Goal: Navigation & Orientation: Find specific page/section

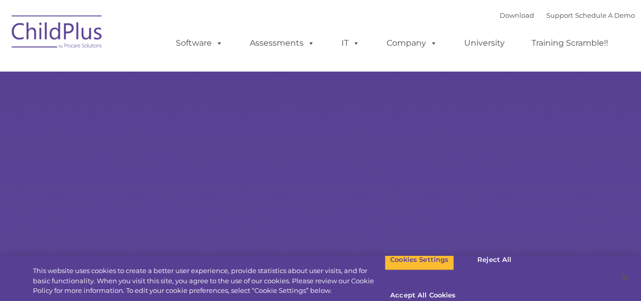
select select "MEDIUM"
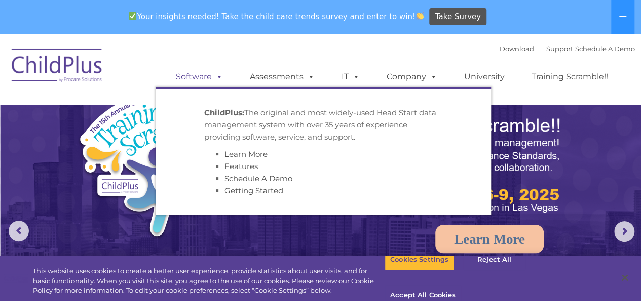
click at [197, 76] on link "Software" at bounding box center [199, 76] width 67 height 20
click at [195, 81] on link "Software" at bounding box center [199, 76] width 67 height 20
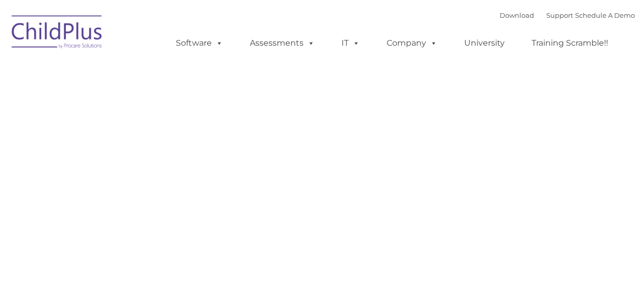
type input ""
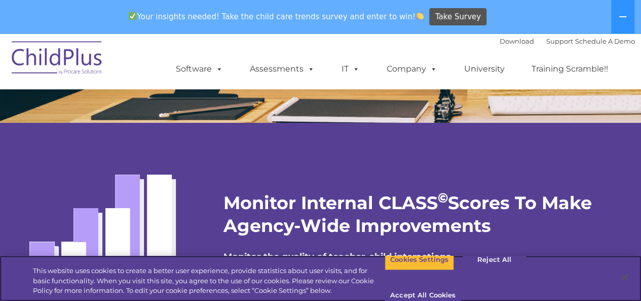
scroll to position [1790, 0]
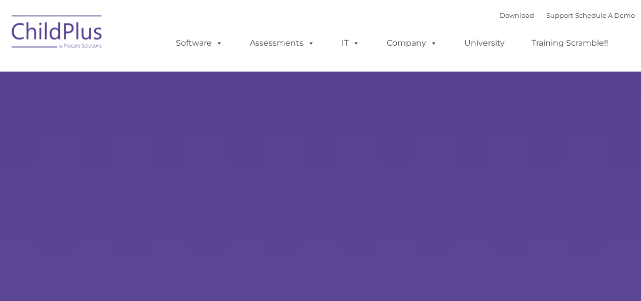
type input ""
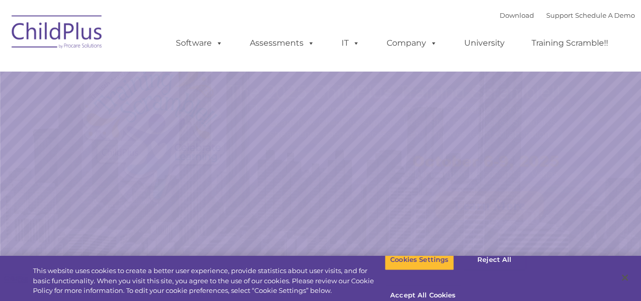
select select "MEDIUM"
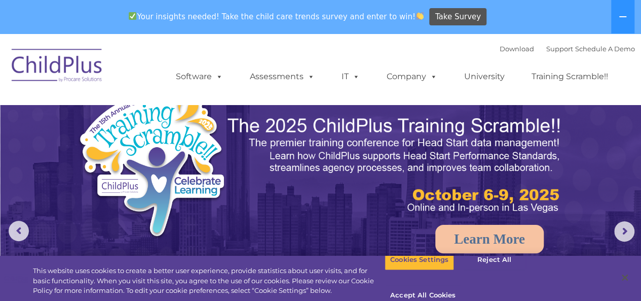
click at [71, 69] on img at bounding box center [57, 67] width 101 height 51
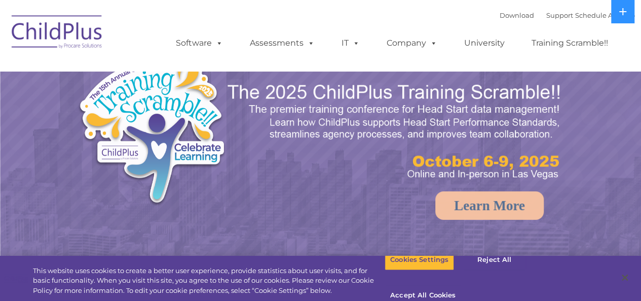
select select "MEDIUM"
